Goal: Task Accomplishment & Management: Manage account settings

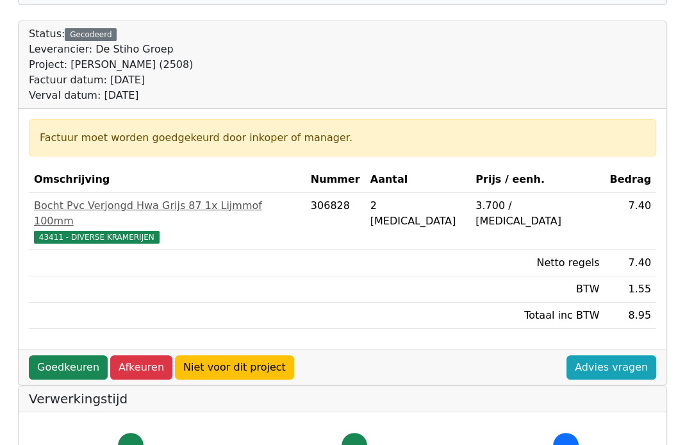
scroll to position [128, 0]
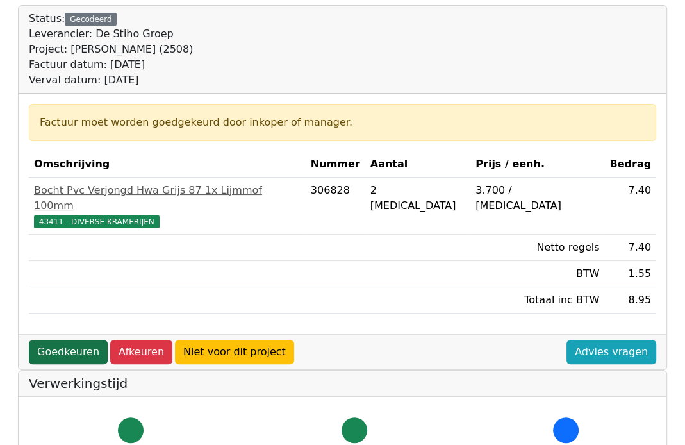
click at [67, 340] on link "Goedkeuren" at bounding box center [68, 352] width 79 height 24
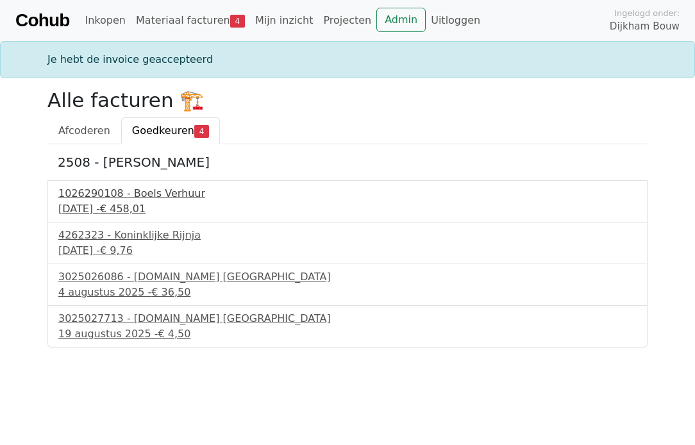
click at [114, 200] on div "1026290108 - Boels Verhuur" at bounding box center [347, 193] width 578 height 15
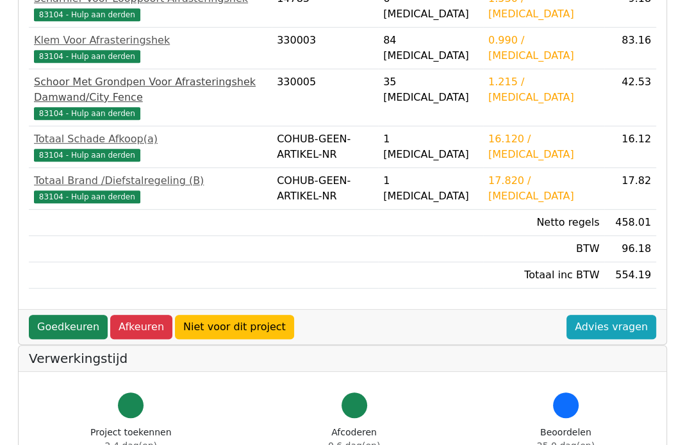
scroll to position [384, 0]
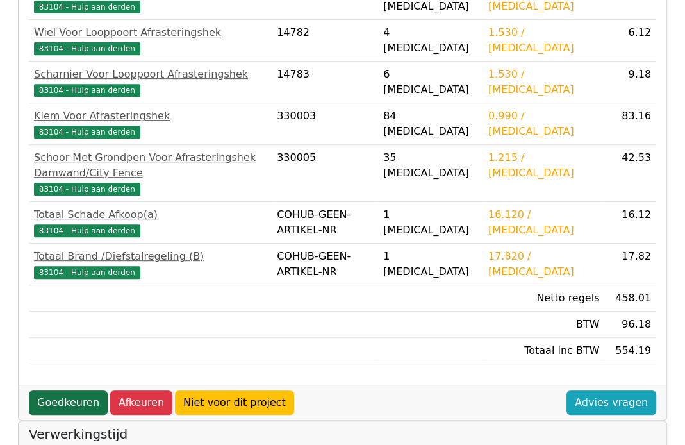
click at [65, 390] on link "Goedkeuren" at bounding box center [68, 402] width 79 height 24
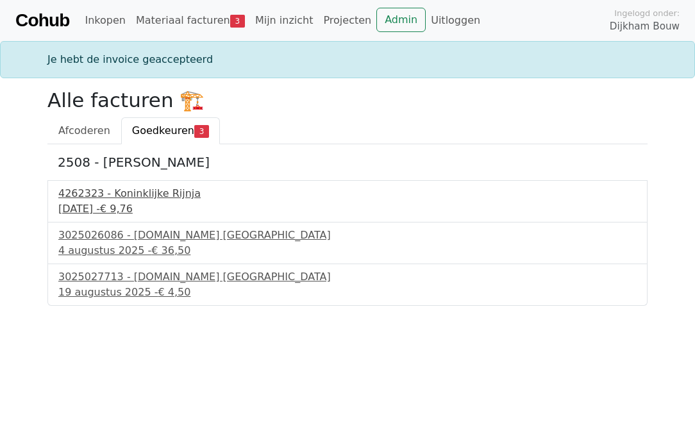
click at [111, 204] on div "29 juli 2025 - € 9,76" at bounding box center [347, 208] width 578 height 15
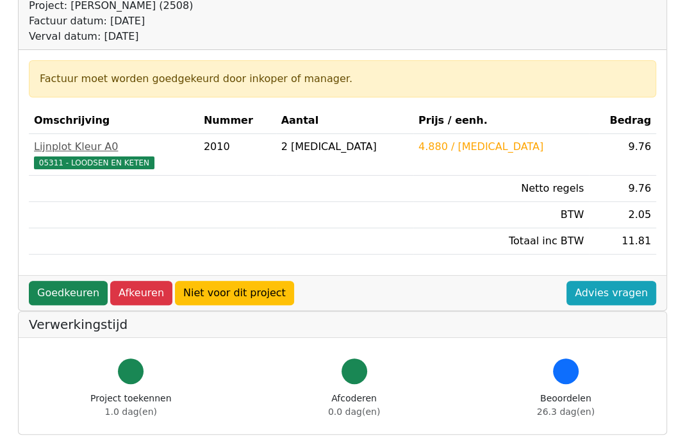
scroll to position [192, 0]
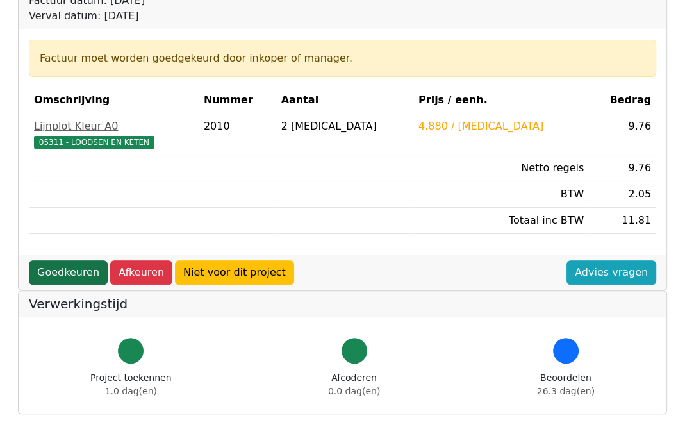
click at [56, 266] on link "Goedkeuren" at bounding box center [68, 272] width 79 height 24
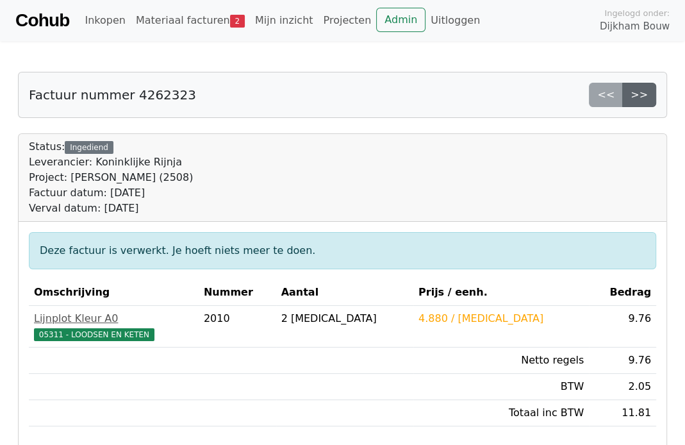
click at [633, 86] on link ">>" at bounding box center [639, 95] width 34 height 24
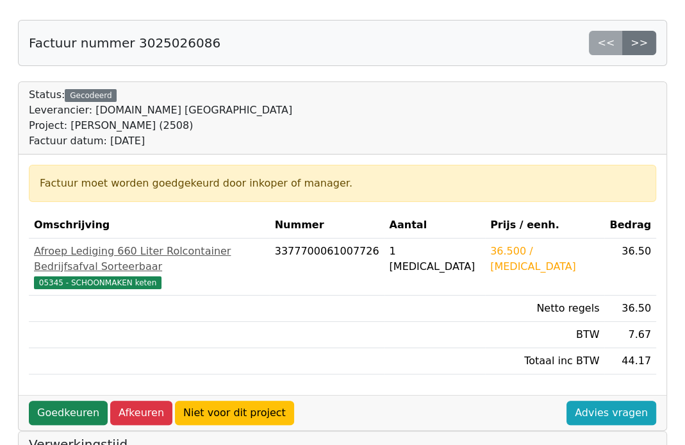
scroll to position [128, 0]
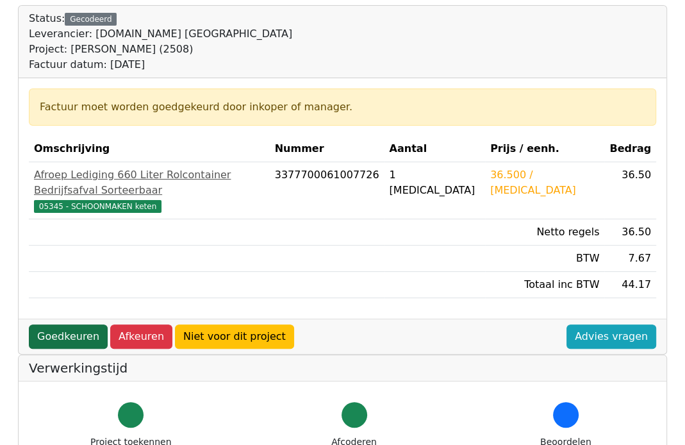
click at [60, 324] on link "Goedkeuren" at bounding box center [68, 336] width 79 height 24
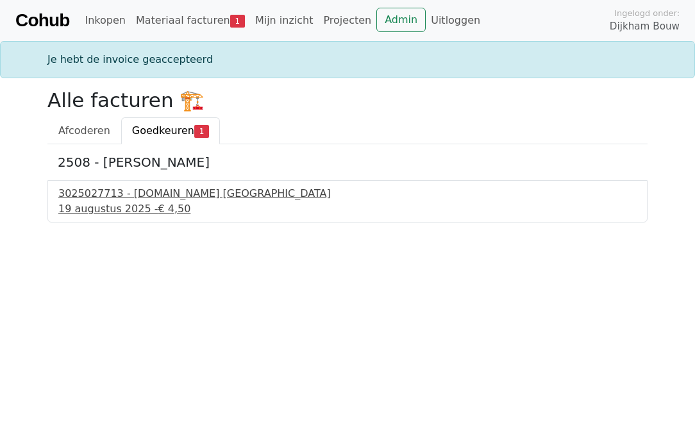
click at [126, 206] on div "[DATE] - € 4,50" at bounding box center [347, 208] width 578 height 15
click at [126, 206] on div "19 augustus 2025 - € 4,50" at bounding box center [347, 208] width 578 height 15
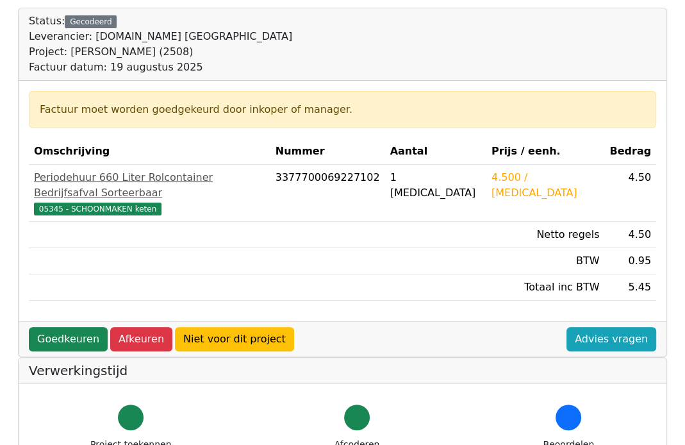
scroll to position [128, 0]
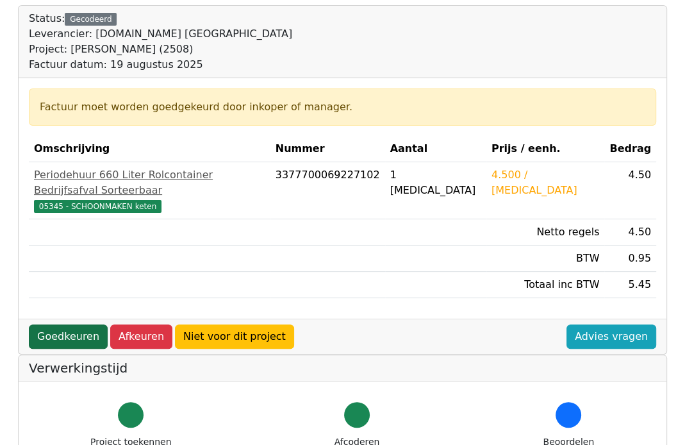
click at [46, 324] on link "Goedkeuren" at bounding box center [68, 336] width 79 height 24
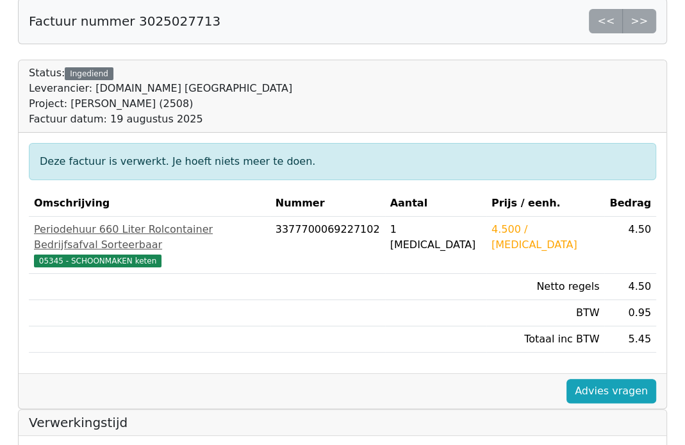
scroll to position [64, 0]
